Goal: Go to known website: Access a specific website the user already knows

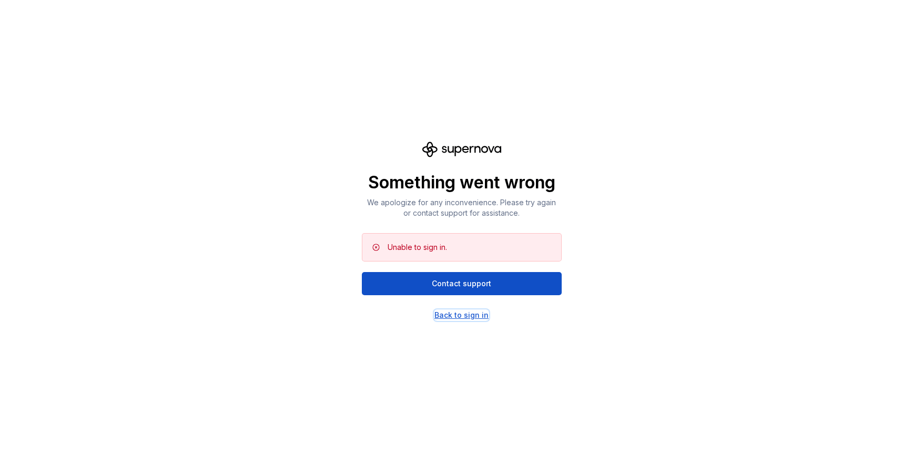
click at [466, 316] on div "Back to sign in" at bounding box center [461, 315] width 54 height 11
